Goal: Task Accomplishment & Management: Use online tool/utility

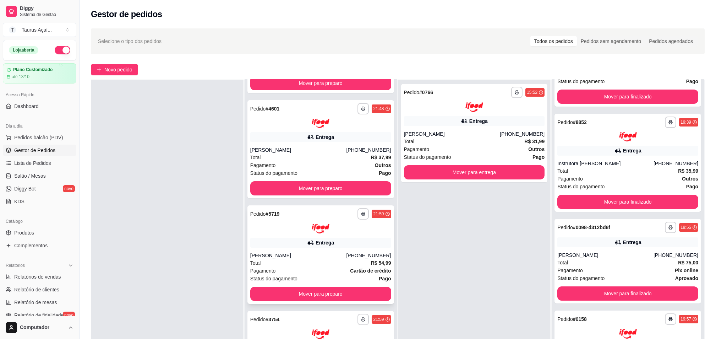
scroll to position [108, 0]
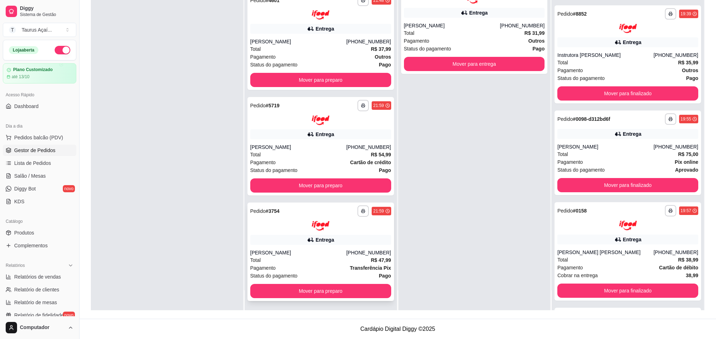
click at [289, 253] on div "[PERSON_NAME]" at bounding box center [298, 252] width 96 height 7
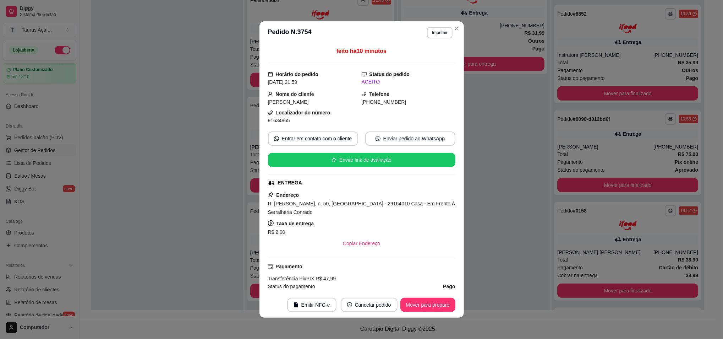
click at [424, 26] on header "**********" at bounding box center [361, 32] width 204 height 23
click at [428, 33] on button "Imprimir" at bounding box center [439, 32] width 24 height 11
click at [417, 66] on div "feito há 10 minutos Horário do pedido [DATE] 21:59 Status do pedido ACEITO Nome…" at bounding box center [361, 168] width 187 height 242
click at [416, 62] on div "feito há 10 minutos" at bounding box center [361, 55] width 187 height 16
click at [435, 36] on button "Imprimir" at bounding box center [439, 32] width 24 height 11
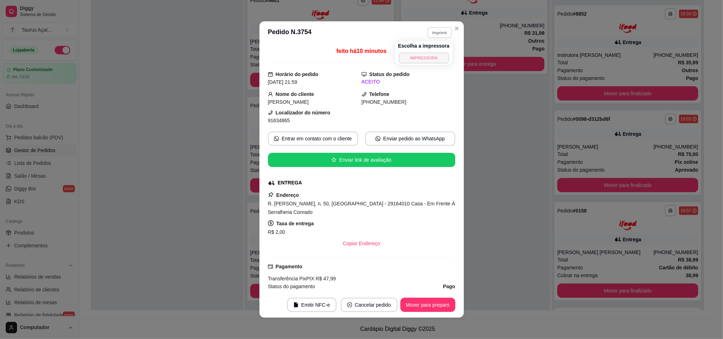
click at [428, 57] on button "IMPRESSORA" at bounding box center [424, 57] width 50 height 11
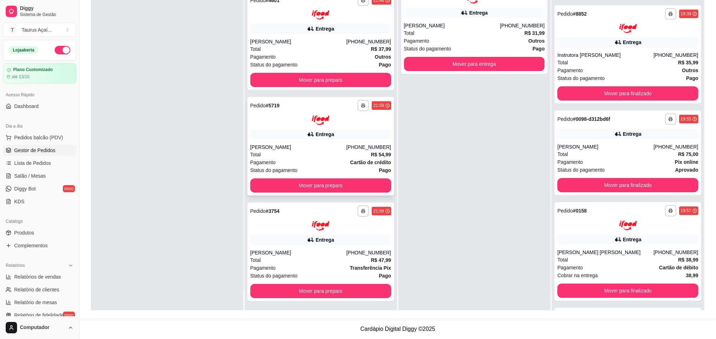
click at [283, 129] on div "Entrega" at bounding box center [320, 134] width 141 height 10
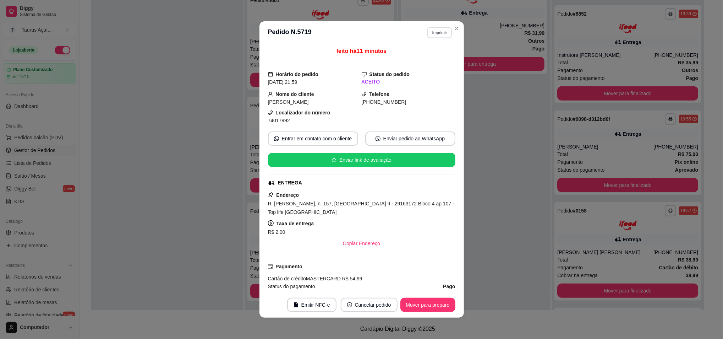
click at [427, 33] on button "Imprimir" at bounding box center [439, 32] width 24 height 11
click at [421, 44] on h4 "Escolha a impressora" at bounding box center [423, 45] width 51 height 7
click at [417, 57] on button "IMPRESSORA" at bounding box center [423, 57] width 51 height 11
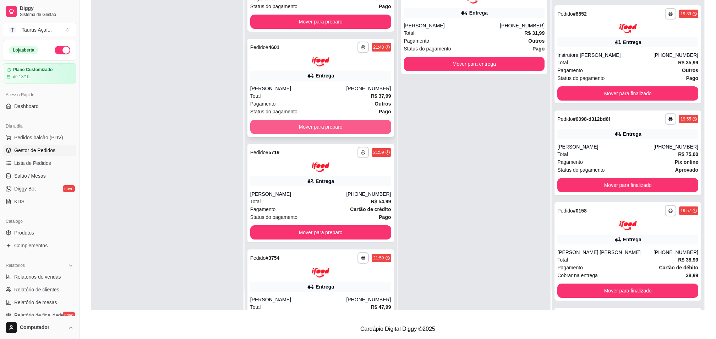
scroll to position [252, 0]
click at [307, 77] on icon at bounding box center [310, 75] width 7 height 7
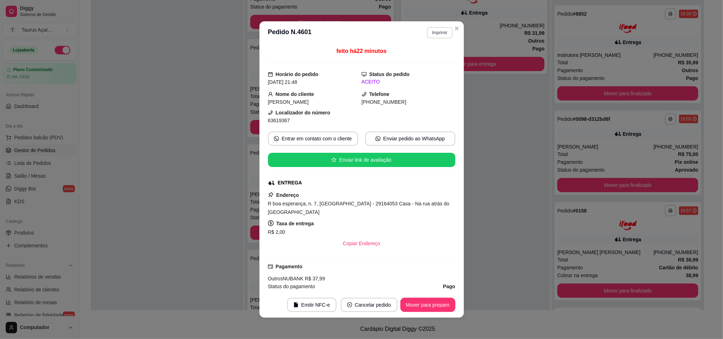
click at [439, 32] on button "Imprimir" at bounding box center [439, 32] width 25 height 11
drag, startPoint x: 425, startPoint y: 64, endPoint x: 423, endPoint y: 59, distance: 5.2
click at [424, 64] on div "Escolha a impressora IMPRESSORA" at bounding box center [424, 53] width 59 height 24
click at [422, 57] on button "IMPRESSORA" at bounding box center [423, 57] width 51 height 11
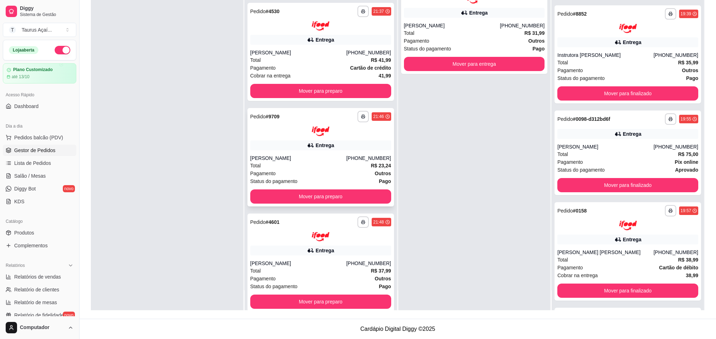
scroll to position [63, 0]
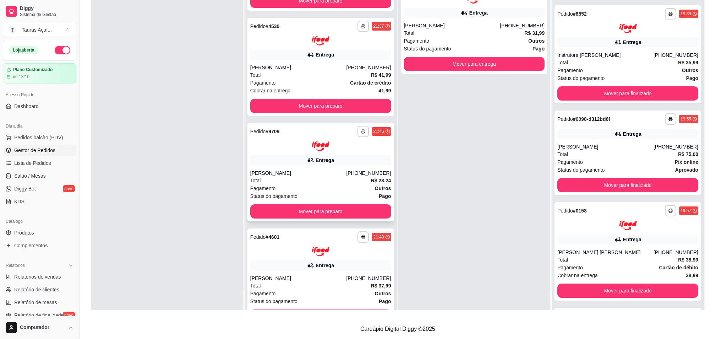
click at [294, 158] on div "Entrega" at bounding box center [320, 160] width 141 height 10
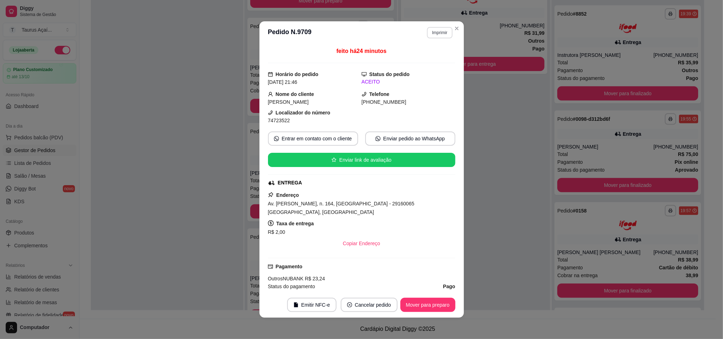
click at [430, 31] on button "Imprimir" at bounding box center [439, 32] width 25 height 11
click at [418, 57] on button "IMPRESSORA" at bounding box center [423, 57] width 51 height 11
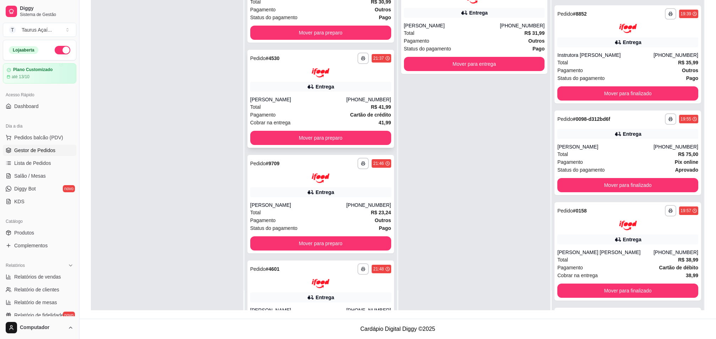
scroll to position [16, 0]
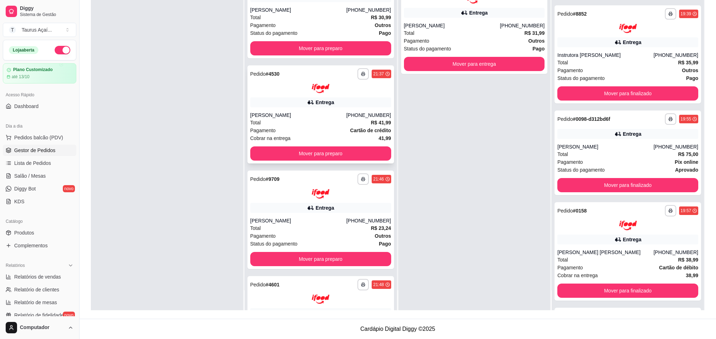
click at [279, 116] on div "[PERSON_NAME]" at bounding box center [298, 114] width 96 height 7
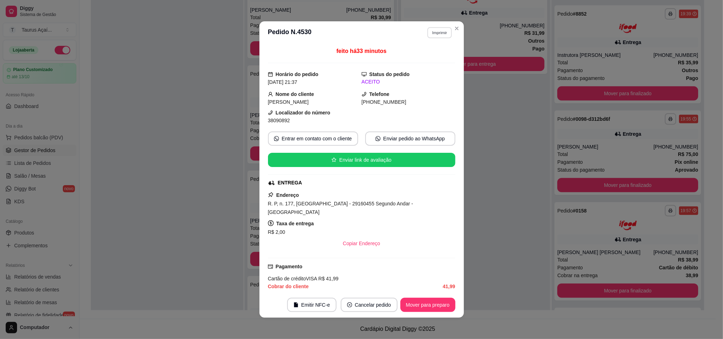
click at [436, 27] on button "Imprimir" at bounding box center [439, 32] width 24 height 11
click at [399, 58] on button "IMPRESSORA" at bounding box center [424, 57] width 50 height 11
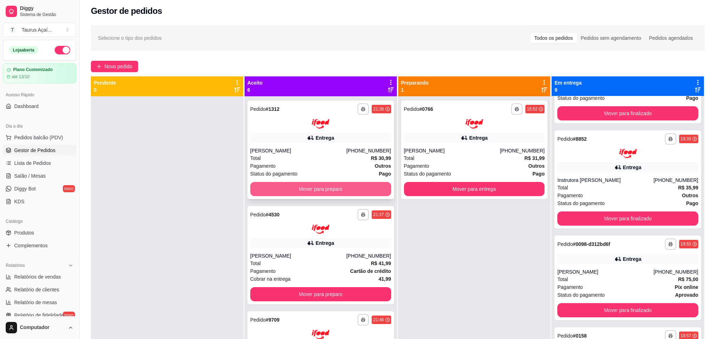
scroll to position [0, 0]
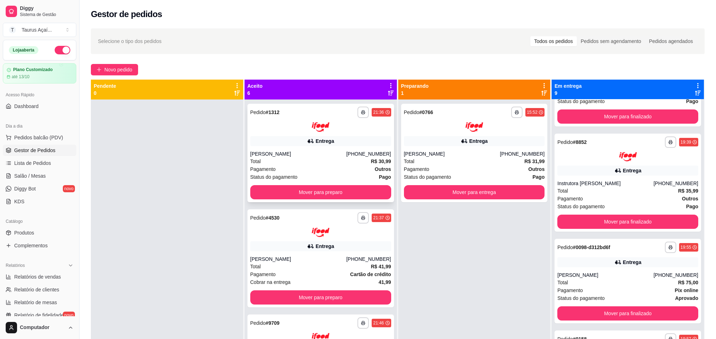
click at [280, 162] on div "Total R$ 30,99" at bounding box center [320, 161] width 141 height 8
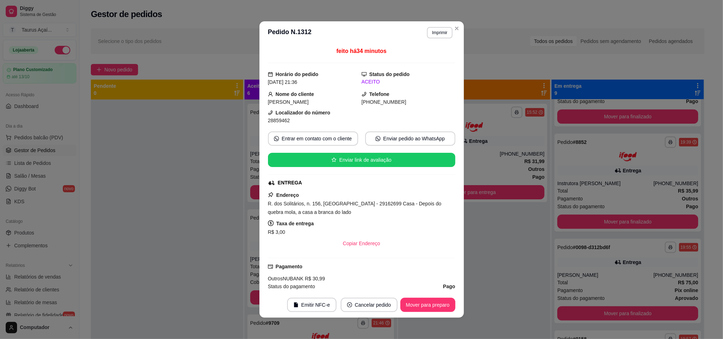
click at [434, 32] on button "Imprimir" at bounding box center [439, 32] width 25 height 11
click at [406, 59] on button "IMPRESSORA" at bounding box center [424, 57] width 50 height 11
